Goal: Information Seeking & Learning: Learn about a topic

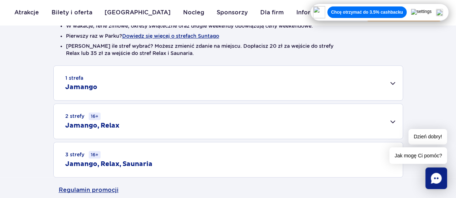
scroll to position [216, 0]
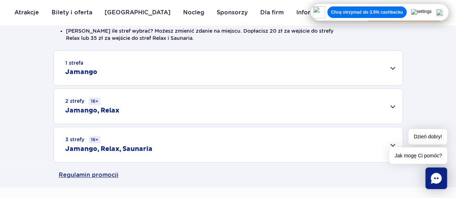
click at [393, 104] on div "2 strefy 16+ Jamango, Relax" at bounding box center [228, 106] width 349 height 35
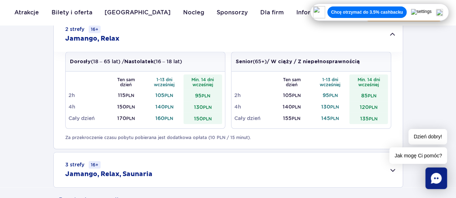
scroll to position [252, 0]
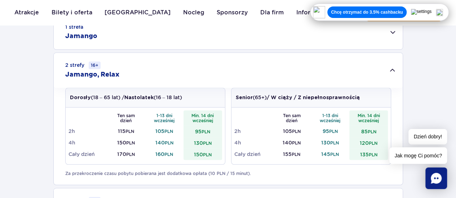
click at [392, 69] on div "2 strefy 16+ Jamango, Relax" at bounding box center [228, 70] width 349 height 35
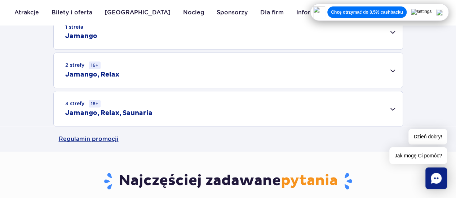
scroll to position [180, 0]
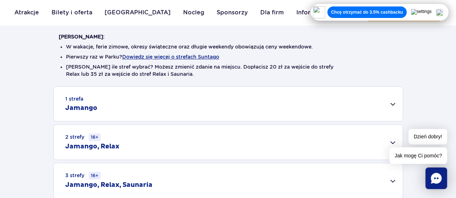
click at [392, 104] on div "1 strefa Jamango" at bounding box center [228, 104] width 349 height 35
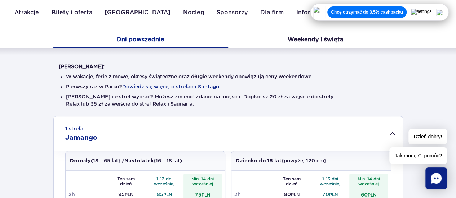
scroll to position [108, 0]
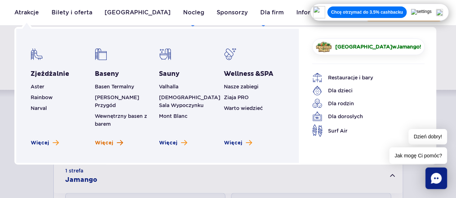
click at [109, 140] on span "Więcej" at bounding box center [104, 143] width 18 height 7
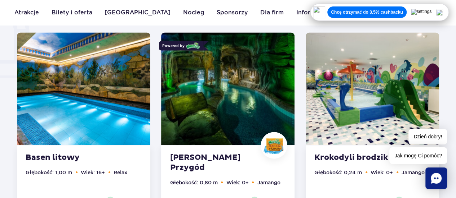
scroll to position [648, 0]
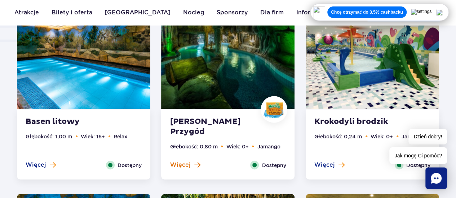
click at [184, 166] on span "Więcej" at bounding box center [180, 165] width 21 height 8
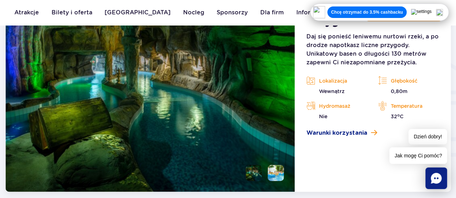
scroll to position [837, 0]
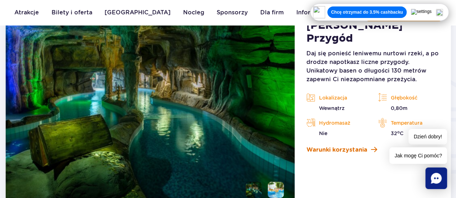
click at [335, 146] on span "Warunki korzystania" at bounding box center [336, 150] width 61 height 9
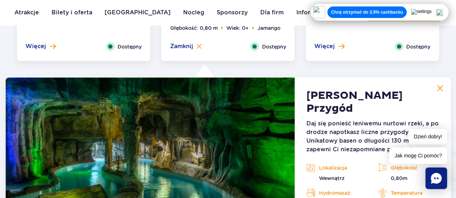
scroll to position [765, 0]
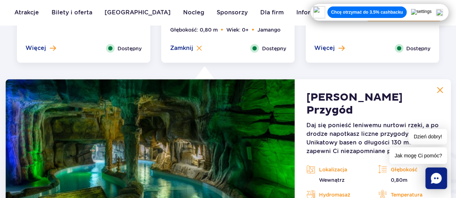
click at [442, 89] on img at bounding box center [439, 90] width 6 height 6
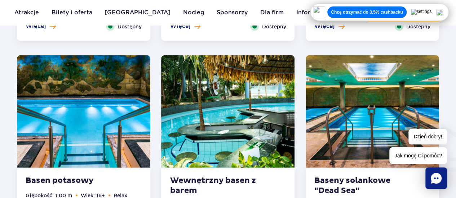
scroll to position [837, 0]
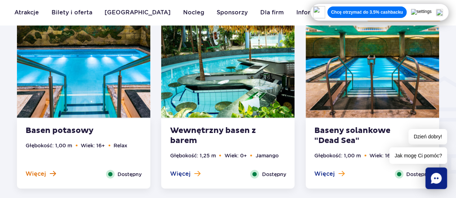
click at [33, 174] on span "Więcej" at bounding box center [36, 174] width 21 height 8
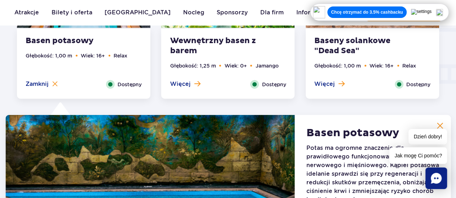
scroll to position [963, 0]
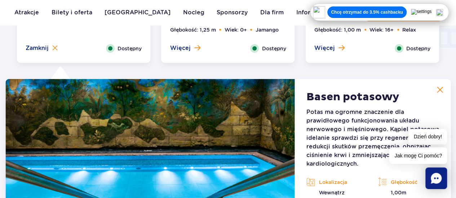
click at [442, 88] on img at bounding box center [439, 90] width 6 height 6
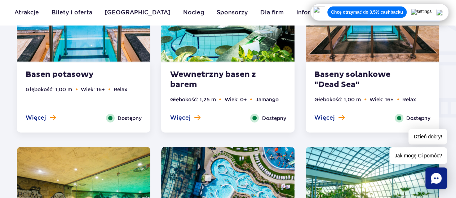
scroll to position [891, 0]
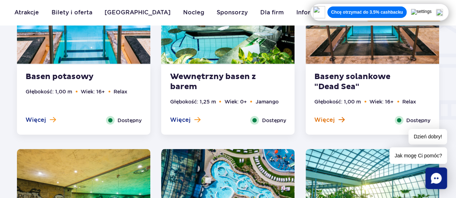
click at [320, 119] on span "Więcej" at bounding box center [324, 120] width 21 height 8
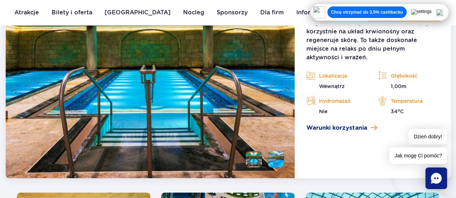
scroll to position [1071, 0]
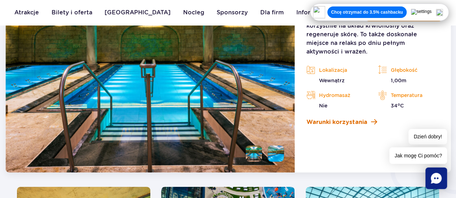
click at [331, 118] on span "Warunki korzystania" at bounding box center [336, 122] width 61 height 9
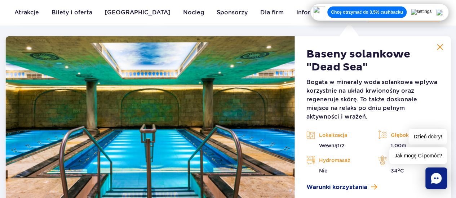
scroll to position [999, 0]
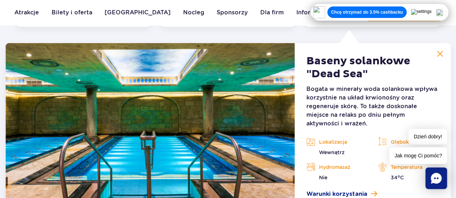
click at [441, 52] on img at bounding box center [439, 54] width 6 height 6
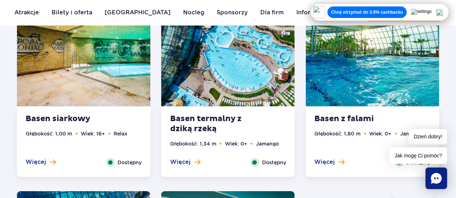
scroll to position [1035, 0]
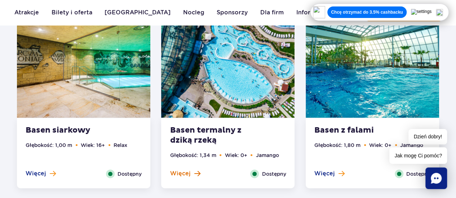
click at [190, 174] on button "Więcej" at bounding box center [185, 174] width 30 height 8
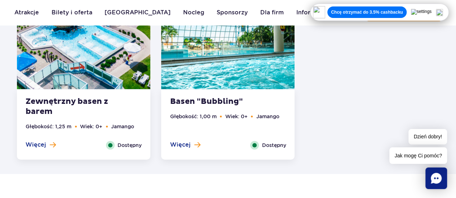
scroll to position [1485, 0]
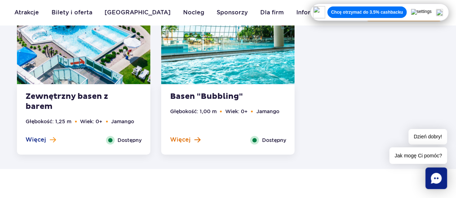
click at [183, 140] on span "Więcej" at bounding box center [180, 140] width 21 height 8
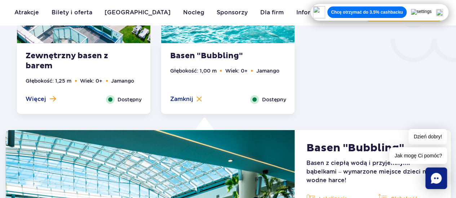
scroll to position [1286, 0]
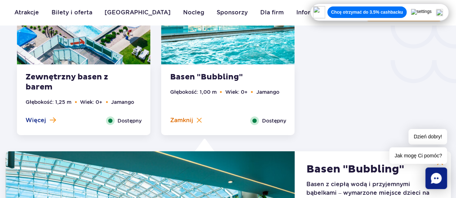
click at [199, 120] on img at bounding box center [198, 120] width 5 height 5
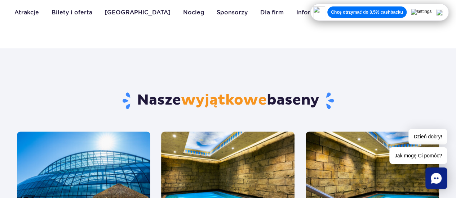
scroll to position [314, 0]
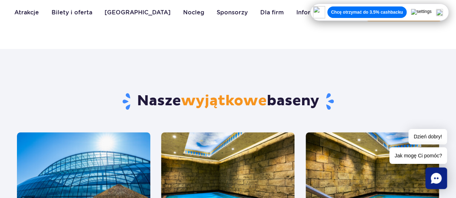
click at [443, 12] on img at bounding box center [438, 12] width 7 height 7
